Goal: Task Accomplishment & Management: Manage account settings

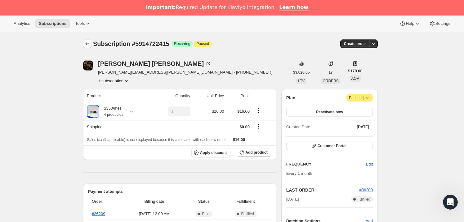
click at [91, 42] on button "Subscriptions" at bounding box center [87, 43] width 9 height 9
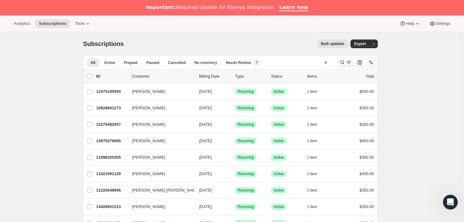
click at [342, 60] on icon "Search and filter results" at bounding box center [342, 62] width 6 height 6
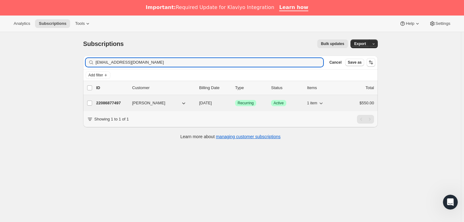
type input "[EMAIL_ADDRESS][DOMAIN_NAME]"
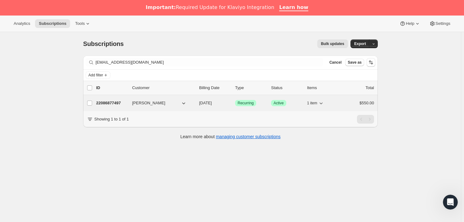
click at [122, 103] on p "22086877497" at bounding box center [111, 103] width 31 height 6
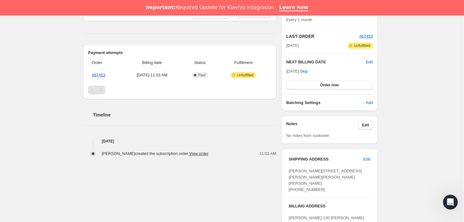
scroll to position [141, 0]
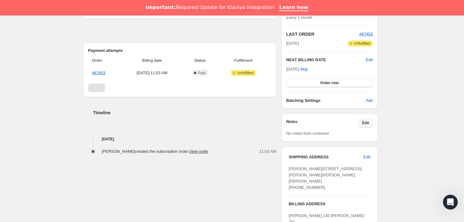
click at [363, 122] on button "Edit" at bounding box center [365, 122] width 15 height 9
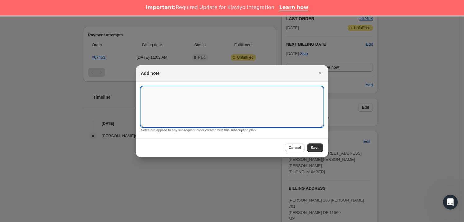
click at [210, 114] on textarea ":rem:" at bounding box center [232, 106] width 182 height 40
type textarea "*SUSK CONFIRM*"
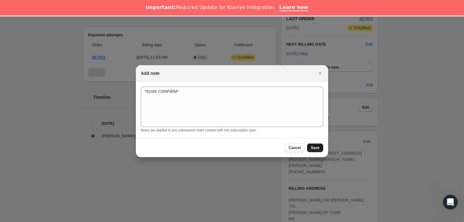
click at [313, 148] on span "Save" at bounding box center [315, 147] width 9 height 5
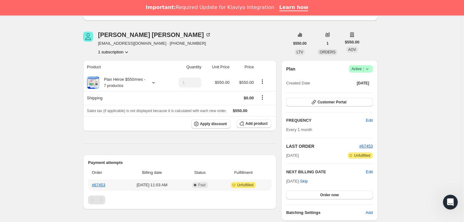
scroll to position [0, 0]
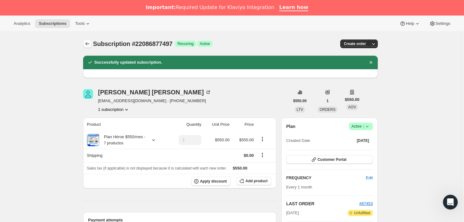
click at [90, 43] on icon "Subscriptions" at bounding box center [87, 44] width 6 height 6
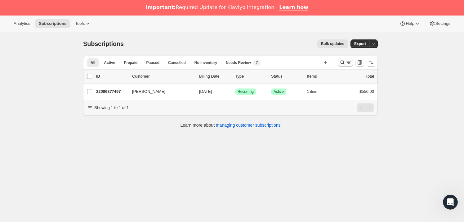
click at [347, 61] on icon "Search and filter results" at bounding box center [348, 62] width 6 height 6
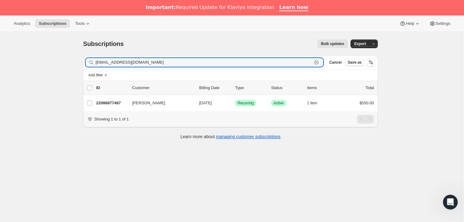
drag, startPoint x: 198, startPoint y: 63, endPoint x: 70, endPoint y: 63, distance: 127.7
click at [70, 63] on div "Subscriptions. This page is ready Subscriptions Bulk updates More actions Bulk …" at bounding box center [230, 143] width 461 height 222
paste input "[EMAIL_ADDRESS][PERSON_NAME]"
type input "[EMAIL_ADDRESS][PERSON_NAME][DOMAIN_NAME]"
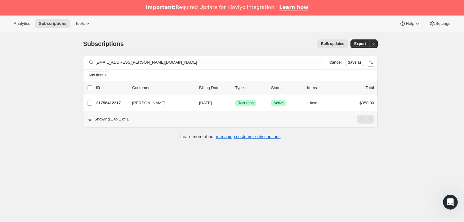
click at [143, 98] on div "[PERSON_NAME] 21756412217 [PERSON_NAME] [DATE] Success Recurring Success Active…" at bounding box center [230, 103] width 295 height 16
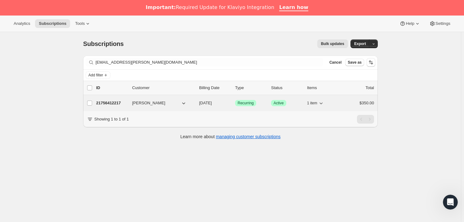
click at [143, 101] on span "[PERSON_NAME]" at bounding box center [148, 103] width 33 height 6
click at [109, 103] on p "21756412217" at bounding box center [111, 103] width 31 height 6
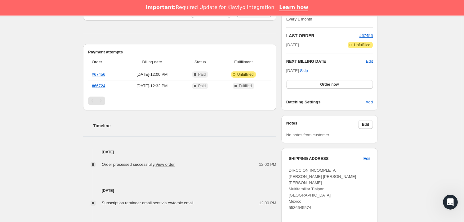
scroll to position [188, 0]
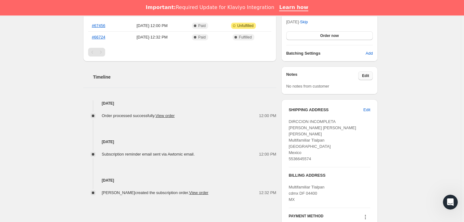
click at [367, 74] on span "Edit" at bounding box center [365, 75] width 7 height 5
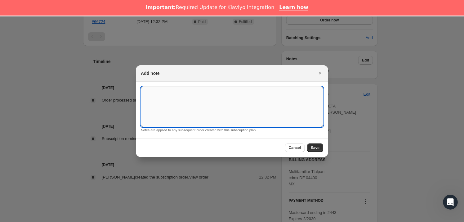
click at [236, 114] on textarea ":rl1:" at bounding box center [232, 106] width 182 height 40
type textarea "*SUSK CONFIRM*"
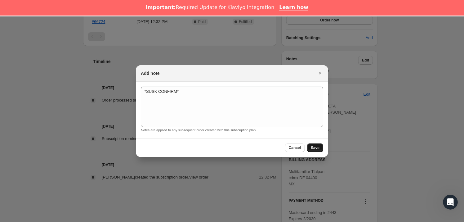
click at [316, 144] on button "Save" at bounding box center [315, 147] width 16 height 9
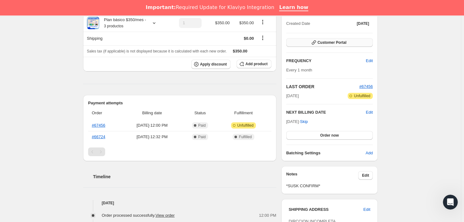
scroll to position [208, 0]
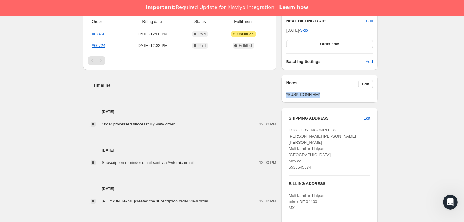
drag, startPoint x: 329, startPoint y: 94, endPoint x: 282, endPoint y: 93, distance: 46.8
click at [282, 93] on div "[PERSON_NAME] [PERSON_NAME][EMAIL_ADDRESS][PERSON_NAME][DOMAIN_NAME] · [PHONE_N…" at bounding box center [227, 64] width 299 height 387
copy span "*SUSK CONFIRM*"
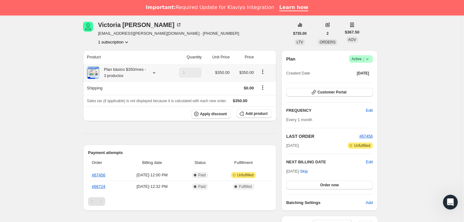
scroll to position [0, 0]
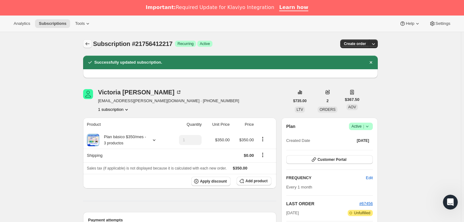
click at [88, 42] on icon "Subscriptions" at bounding box center [87, 44] width 6 height 6
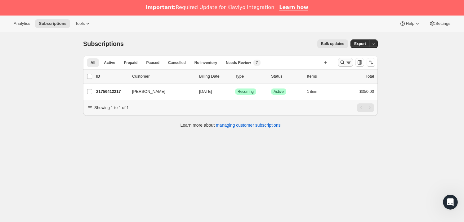
click at [341, 64] on icon "Search and filter results" at bounding box center [342, 62] width 6 height 6
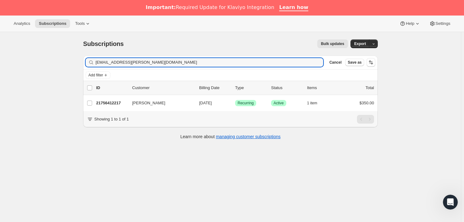
drag, startPoint x: 166, startPoint y: 61, endPoint x: 67, endPoint y: 62, distance: 98.6
click at [67, 62] on div "Subscriptions. This page is ready Subscriptions Bulk updates More actions Bulk …" at bounding box center [230, 143] width 461 height 222
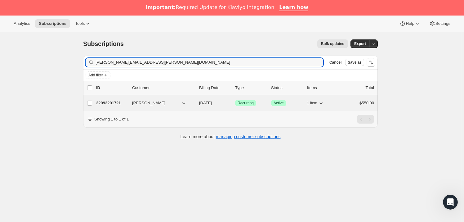
type input "[PERSON_NAME][EMAIL_ADDRESS][PERSON_NAME][DOMAIN_NAME]"
click at [146, 100] on span "[PERSON_NAME]" at bounding box center [148, 103] width 33 height 6
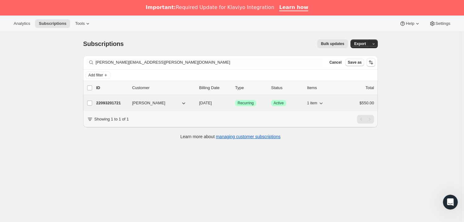
click at [159, 101] on span "[PERSON_NAME]" at bounding box center [148, 103] width 33 height 6
click at [114, 106] on div "22093201721 [PERSON_NAME] [DATE] Success Recurring Success Active 1 item $550.00" at bounding box center [235, 103] width 278 height 9
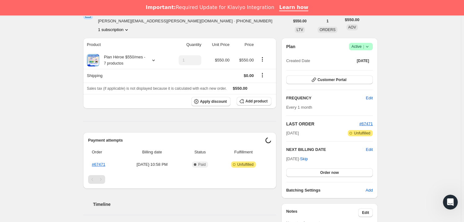
scroll to position [141, 0]
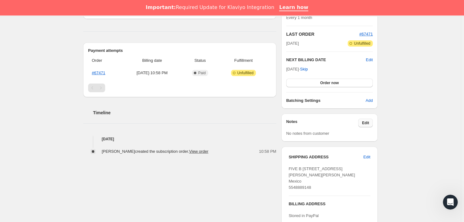
click at [367, 120] on span "Edit" at bounding box center [365, 122] width 7 height 5
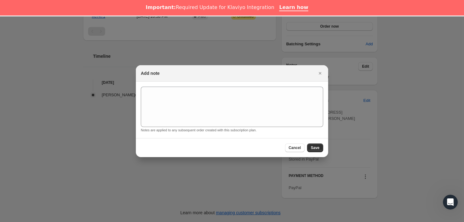
scroll to position [16, 0]
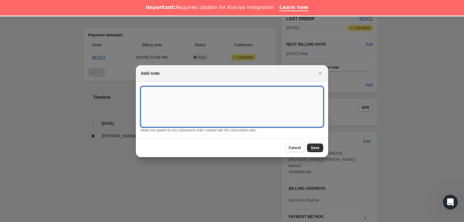
click at [231, 113] on textarea ":rrd:" at bounding box center [232, 106] width 182 height 40
type textarea "*SUSK CONFIRM*"
click at [316, 151] on button "Save" at bounding box center [315, 147] width 16 height 9
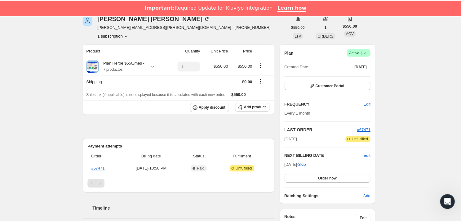
scroll to position [141, 0]
